Goal: Register for event/course

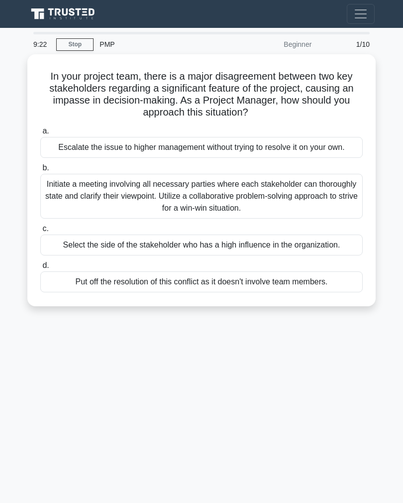
click at [277, 210] on div "Initiate a meeting involving all necessary parties where each stakeholder can t…" at bounding box center [201, 196] width 323 height 45
click at [40, 171] on input "b. Initiate a meeting involving all necessary parties where each stakeholder ca…" at bounding box center [40, 168] width 0 height 6
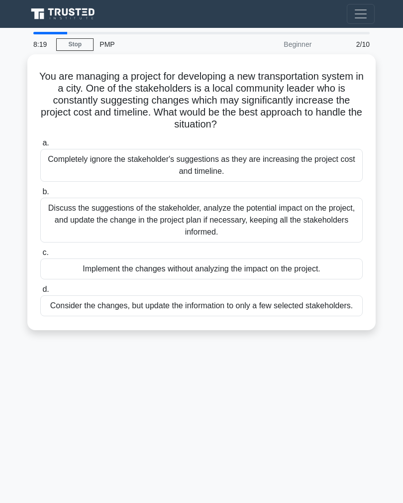
click at [317, 223] on div "Discuss the suggestions of the stakeholder, analyze the potential impact on the…" at bounding box center [201, 220] width 323 height 45
click at [40, 195] on input "b. Discuss the suggestions of the stakeholder, analyze the potential impact on …" at bounding box center [40, 192] width 0 height 6
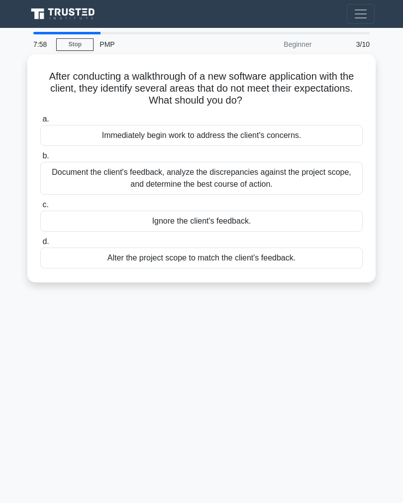
click at [320, 177] on div "Document the client's feedback, analyze the discrepancies against the project s…" at bounding box center [201, 178] width 323 height 33
click at [40, 159] on input "b. Document the client's feedback, analyze the discrepancies against the projec…" at bounding box center [40, 156] width 0 height 6
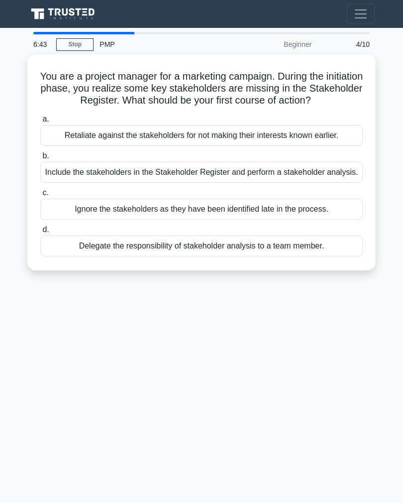
click at [322, 183] on div "Include the stakeholders in the Stakeholder Register and perform a stakeholder …" at bounding box center [201, 172] width 323 height 21
click at [40, 159] on input "b. Include the stakeholders in the Stakeholder Register and perform a stakehold…" at bounding box center [40, 156] width 0 height 6
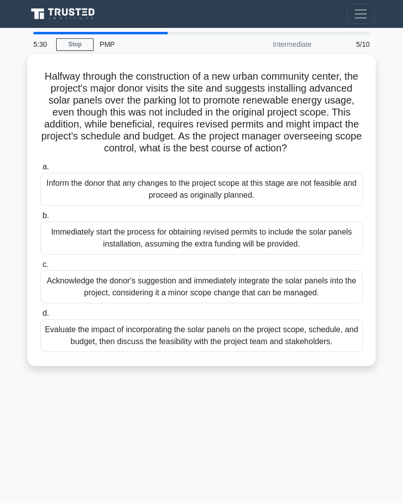
click at [303, 352] on div "Evaluate the impact of incorporating the solar panels on the project scope, sch…" at bounding box center [201, 335] width 323 height 33
click at [40, 317] on input "d. Evaluate the impact of incorporating the solar panels on the project scope, …" at bounding box center [40, 313] width 0 height 6
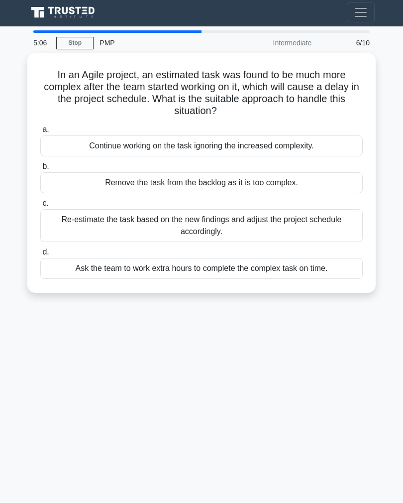
scroll to position [1, 0]
click at [308, 219] on div "Re-estimate the task based on the new findings and adjust the project schedule …" at bounding box center [201, 225] width 323 height 33
click at [40, 207] on input "c. Re-estimate the task based on the new findings and adjust the project schedu…" at bounding box center [40, 203] width 0 height 6
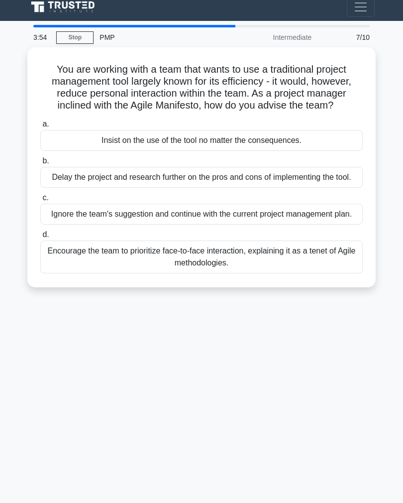
scroll to position [6, 0]
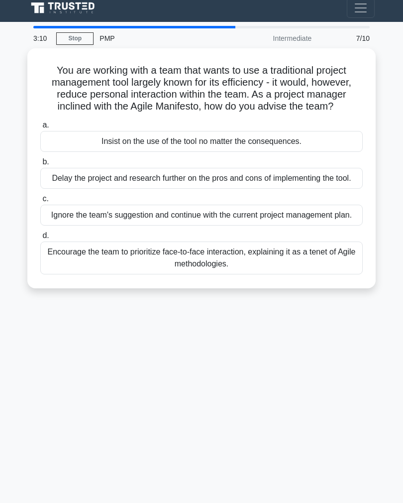
click at [329, 274] on div "Encourage the team to prioritize face-to-face interaction, explaining it as a t…" at bounding box center [201, 258] width 323 height 33
click at [40, 239] on input "d. Encourage the team to prioritize face-to-face interaction, explaining it as …" at bounding box center [40, 236] width 0 height 6
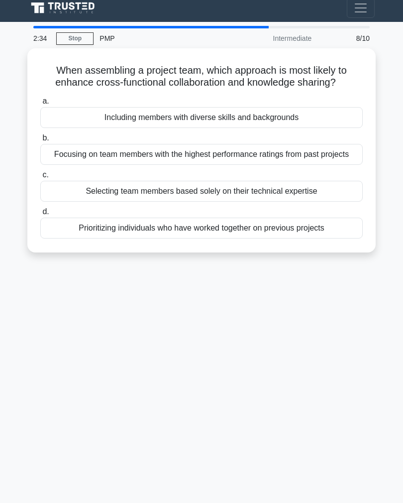
click at [313, 128] on div "Including members with diverse skills and backgrounds" at bounding box center [201, 117] width 323 height 21
click at [40, 105] on input "a. Including members with diverse skills and backgrounds" at bounding box center [40, 101] width 0 height 6
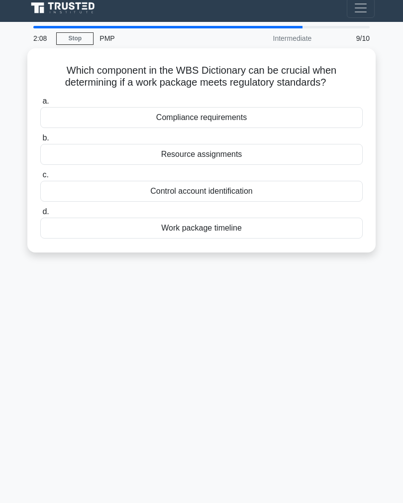
click at [314, 110] on div "Compliance requirements" at bounding box center [201, 117] width 323 height 21
click at [40, 105] on input "a. Compliance requirements" at bounding box center [40, 101] width 0 height 6
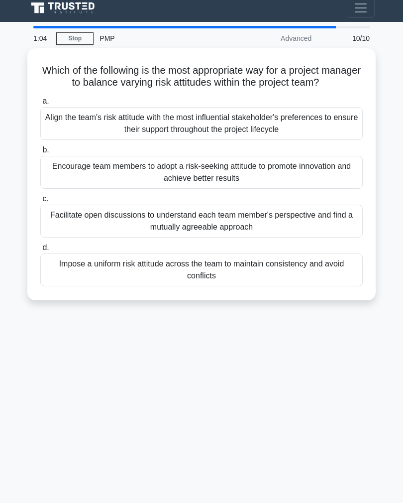
click at [60, 281] on div "Impose a uniform risk attitude across the team to maintain consistency and avoi…" at bounding box center [201, 269] width 323 height 33
click at [40, 251] on input "d. Impose a uniform risk attitude across the team to maintain consistency and a…" at bounding box center [40, 248] width 0 height 6
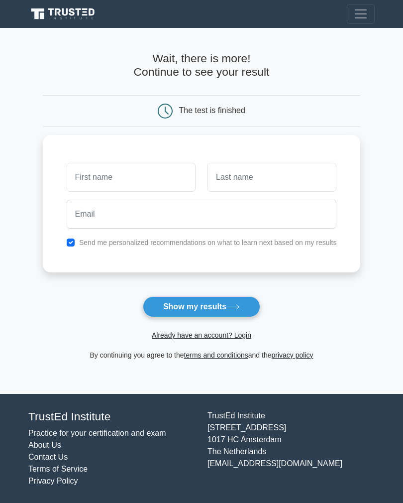
click at [117, 175] on input "text" at bounding box center [131, 177] width 129 height 29
type input "O"
click at [265, 172] on input "text" at bounding box center [272, 177] width 129 height 29
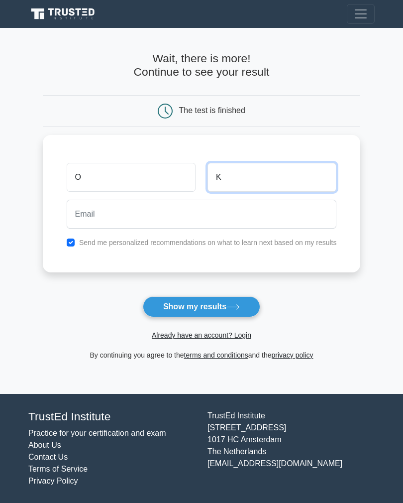
type input "K"
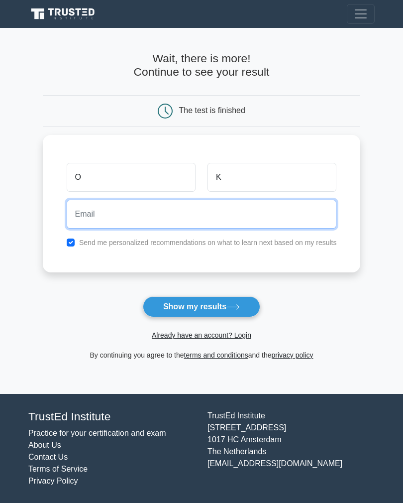
click at [248, 213] on input "email" at bounding box center [202, 214] width 270 height 29
type input "okokmen@hotmail.com"
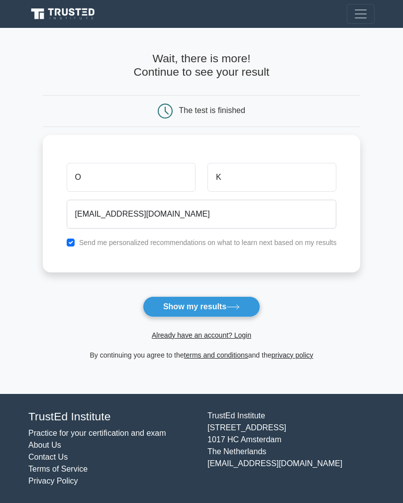
click at [237, 305] on icon at bounding box center [233, 306] width 13 height 5
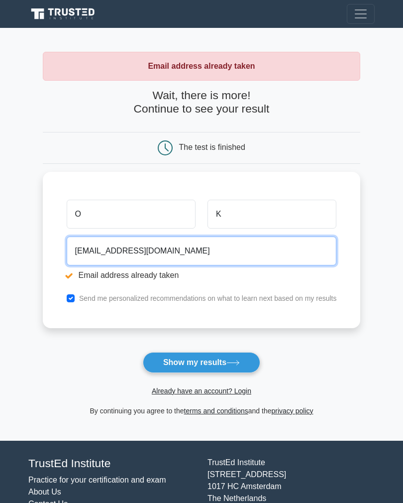
click at [93, 249] on input "[EMAIL_ADDRESS][DOMAIN_NAME]" at bounding box center [202, 251] width 270 height 29
click at [92, 243] on input "[EMAIL_ADDRESS][DOMAIN_NAME]" at bounding box center [202, 251] width 270 height 29
click at [87, 248] on input "[EMAIL_ADDRESS][DOMAIN_NAME]" at bounding box center [202, 251] width 270 height 29
click at [117, 253] on input "[EMAIL_ADDRESS][DOMAIN_NAME]" at bounding box center [202, 251] width 270 height 29
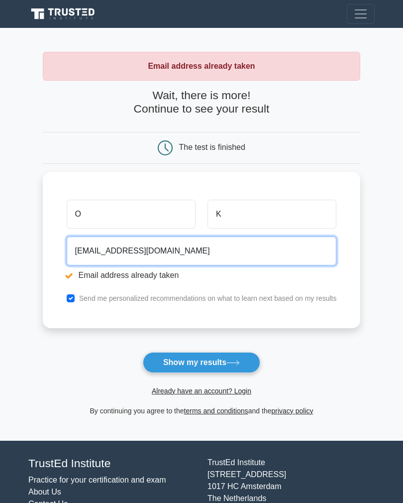
click at [117, 253] on input "[EMAIL_ADDRESS][DOMAIN_NAME]" at bounding box center [202, 251] width 270 height 29
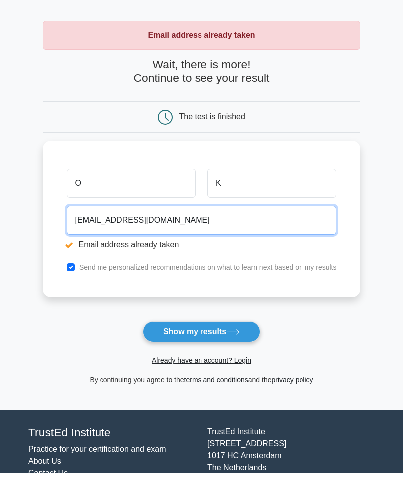
type input "[EMAIL_ADDRESS][DOMAIN_NAME]"
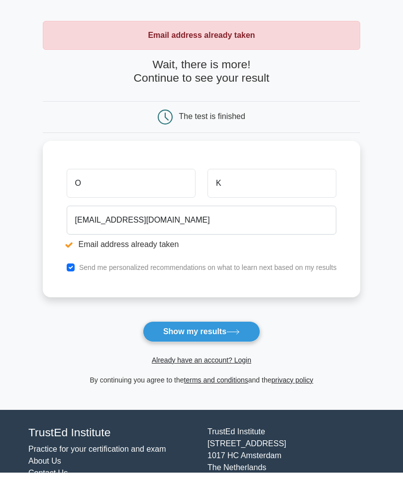
click at [231, 360] on icon at bounding box center [233, 362] width 13 height 5
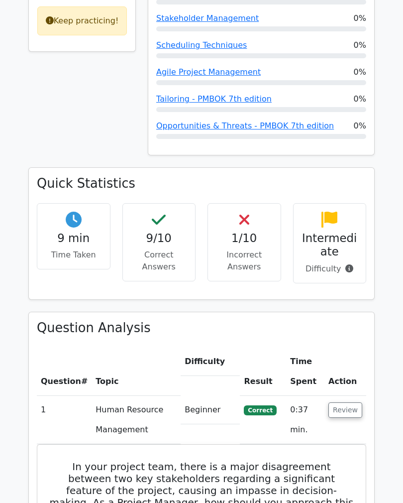
scroll to position [512, 0]
click at [254, 249] on p "Incorrect Answers" at bounding box center [244, 261] width 57 height 24
click at [240, 203] on div "1/10 Incorrect Answers" at bounding box center [245, 242] width 74 height 78
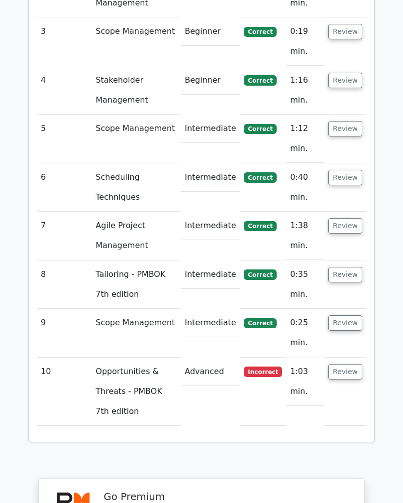
scroll to position [1520, 0]
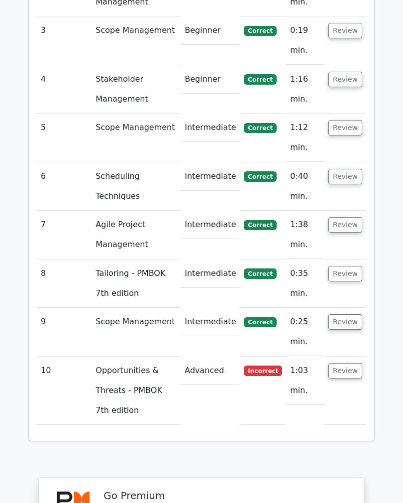
click at [345, 364] on button "Review" at bounding box center [346, 371] width 34 height 15
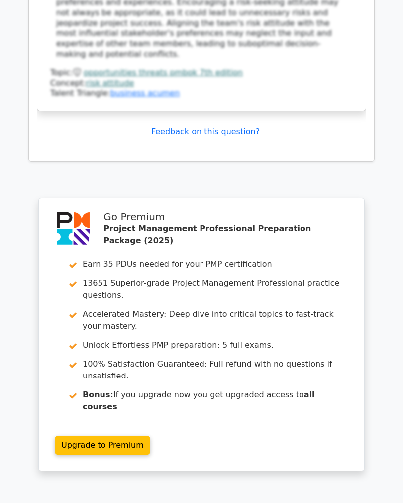
scroll to position [2319, 0]
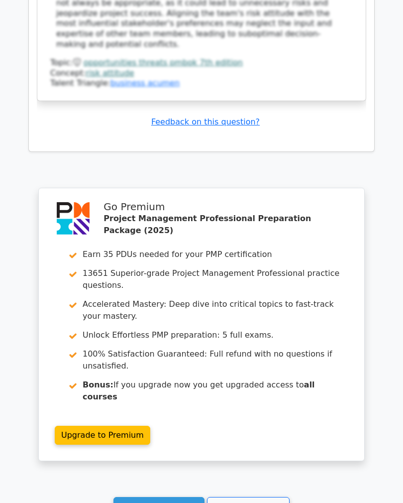
click at [182, 497] on link "Continue practicing" at bounding box center [159, 506] width 91 height 19
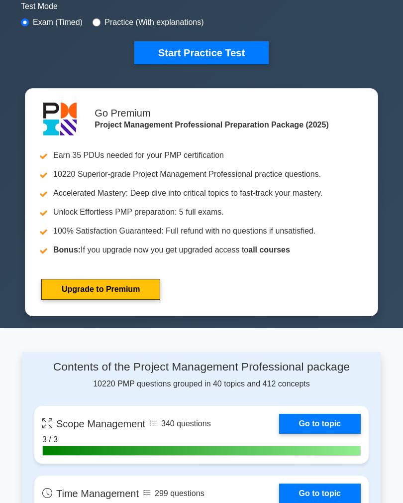
scroll to position [312, 0]
